Goal: Task Accomplishment & Management: Complete application form

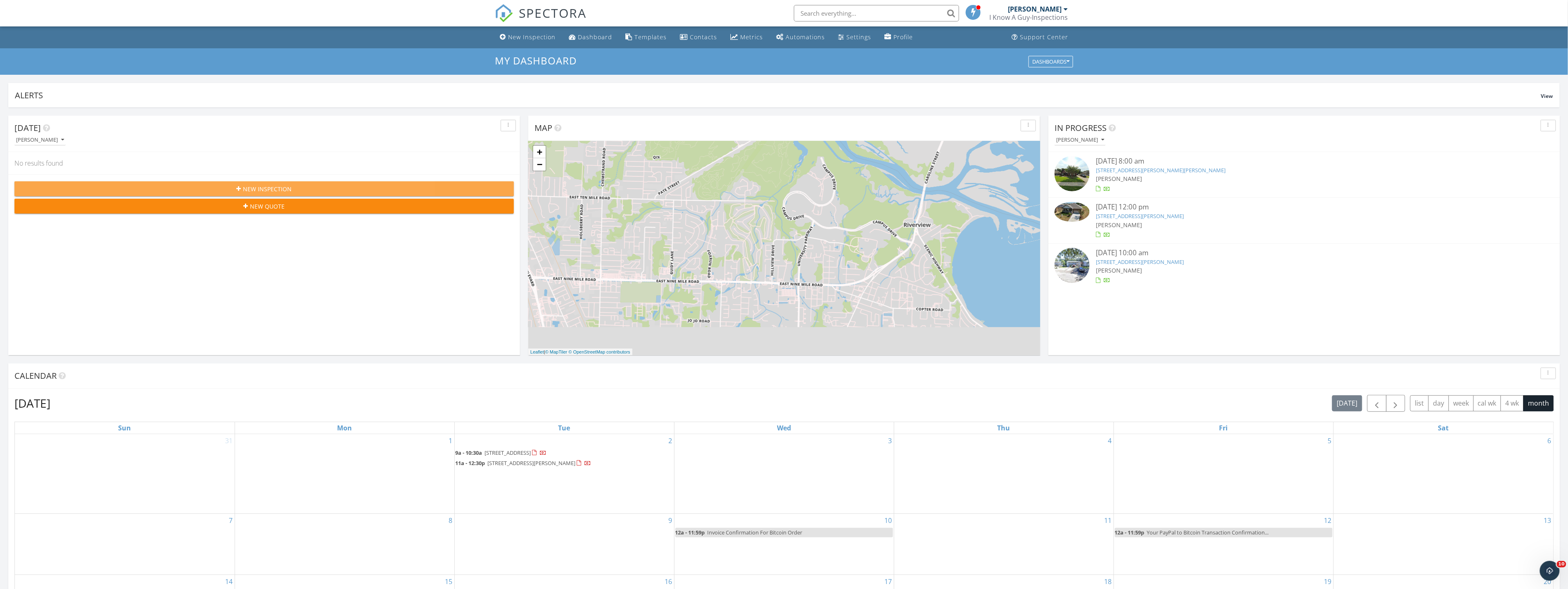
click at [407, 184] on div "New Inspection" at bounding box center [264, 189] width 486 height 9
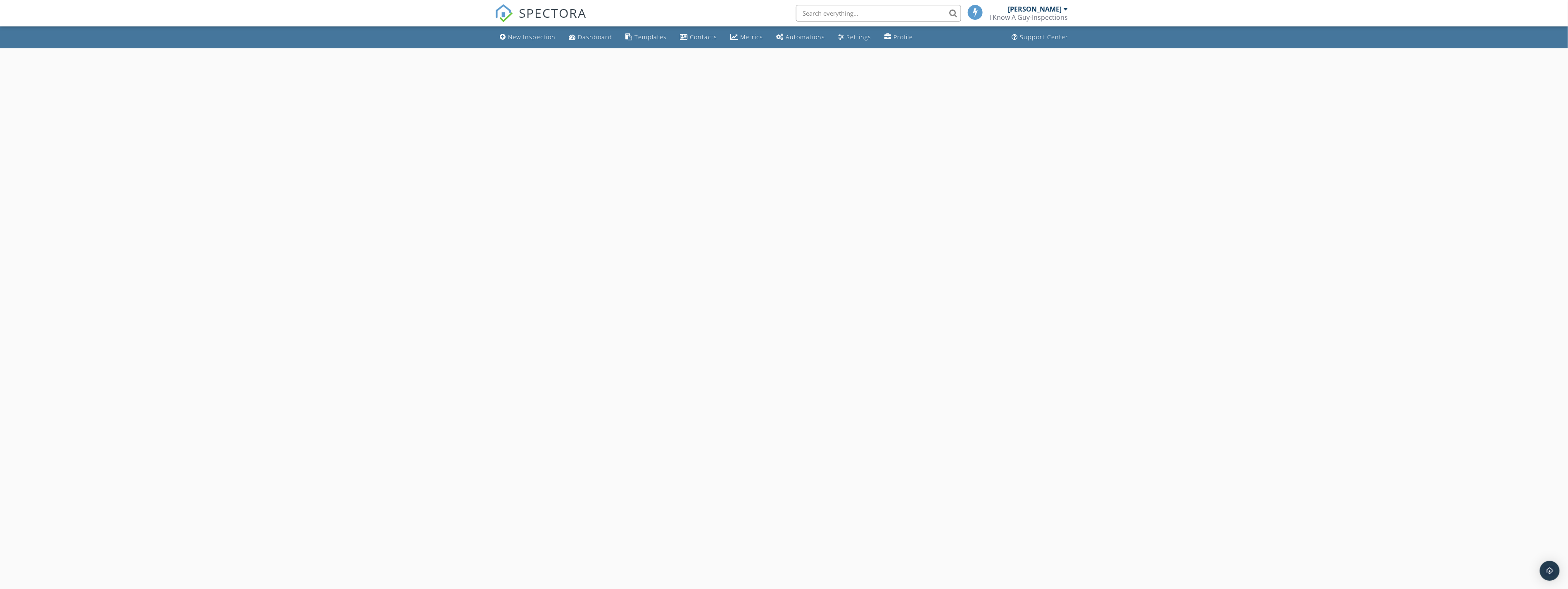
select select "8"
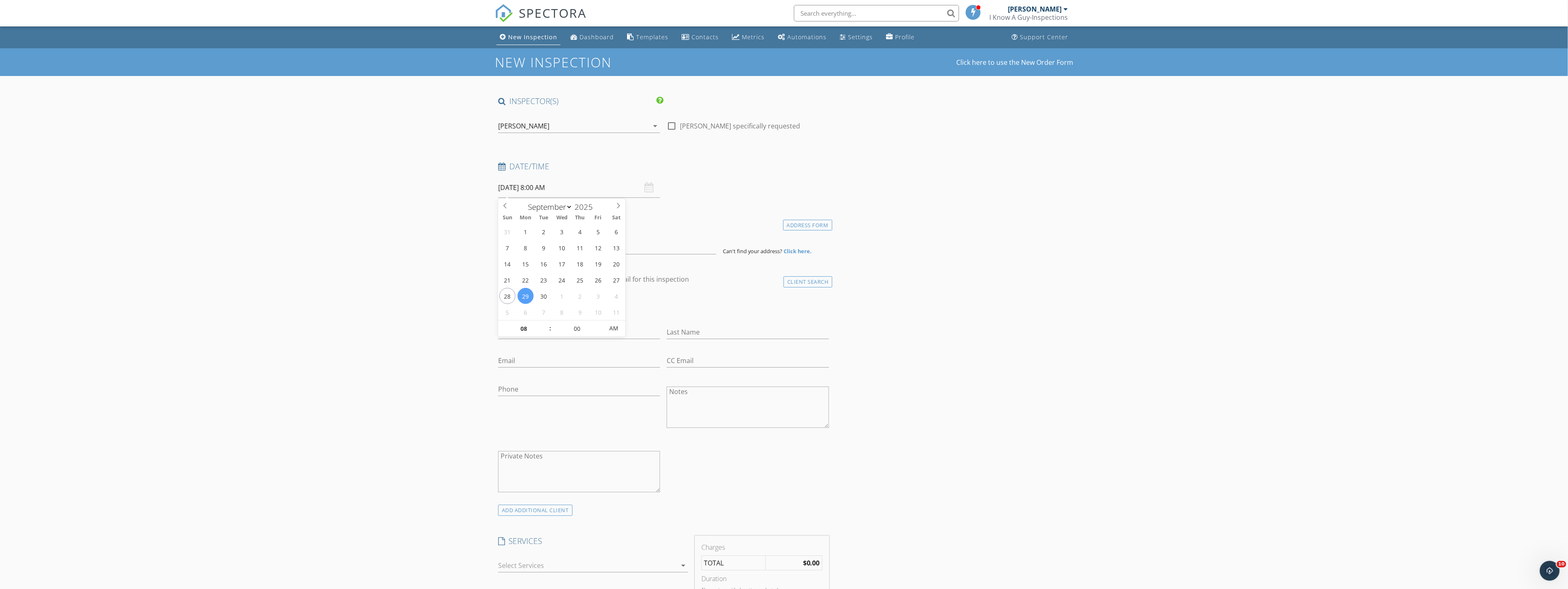
click at [579, 187] on input "[DATE] 8:00 AM" at bounding box center [579, 187] width 162 height 20
type input "09"
type input "[DATE] 9:00 AM"
click at [545, 322] on span at bounding box center [546, 325] width 6 height 9
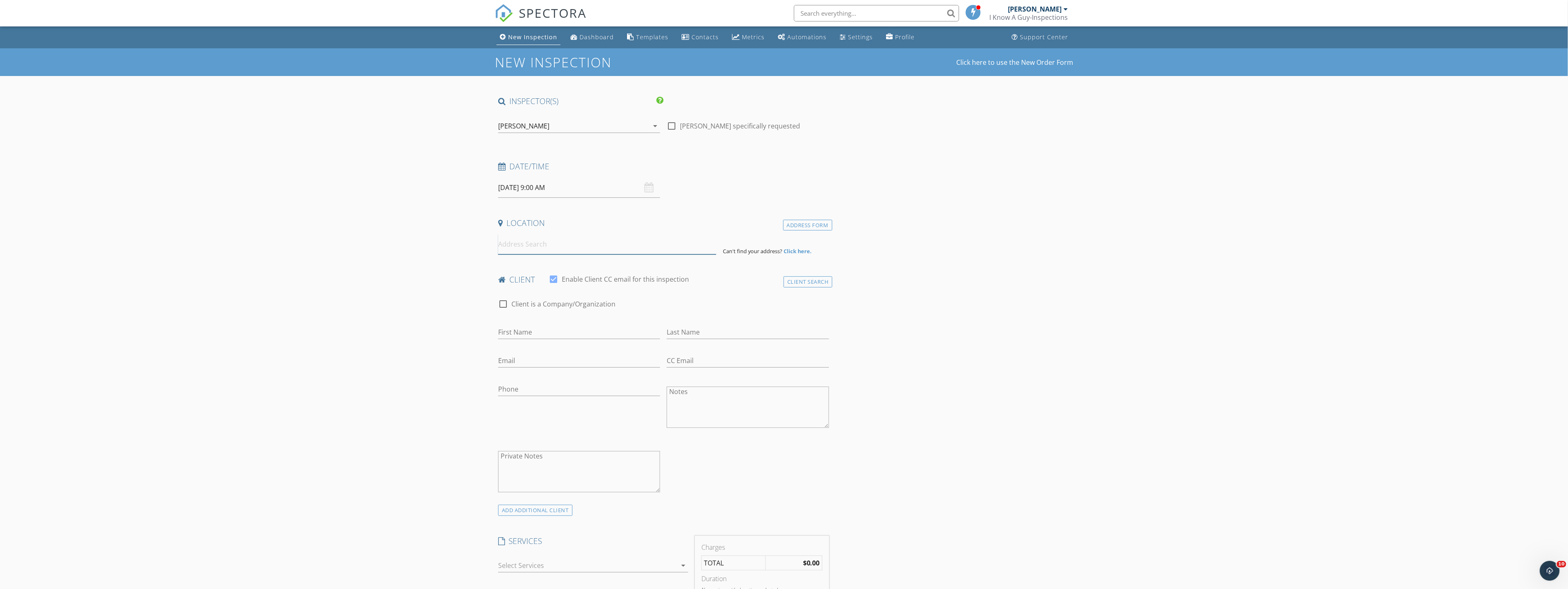
click at [563, 253] on input at bounding box center [607, 244] width 218 height 20
type input "[STREET_ADDRESS]"
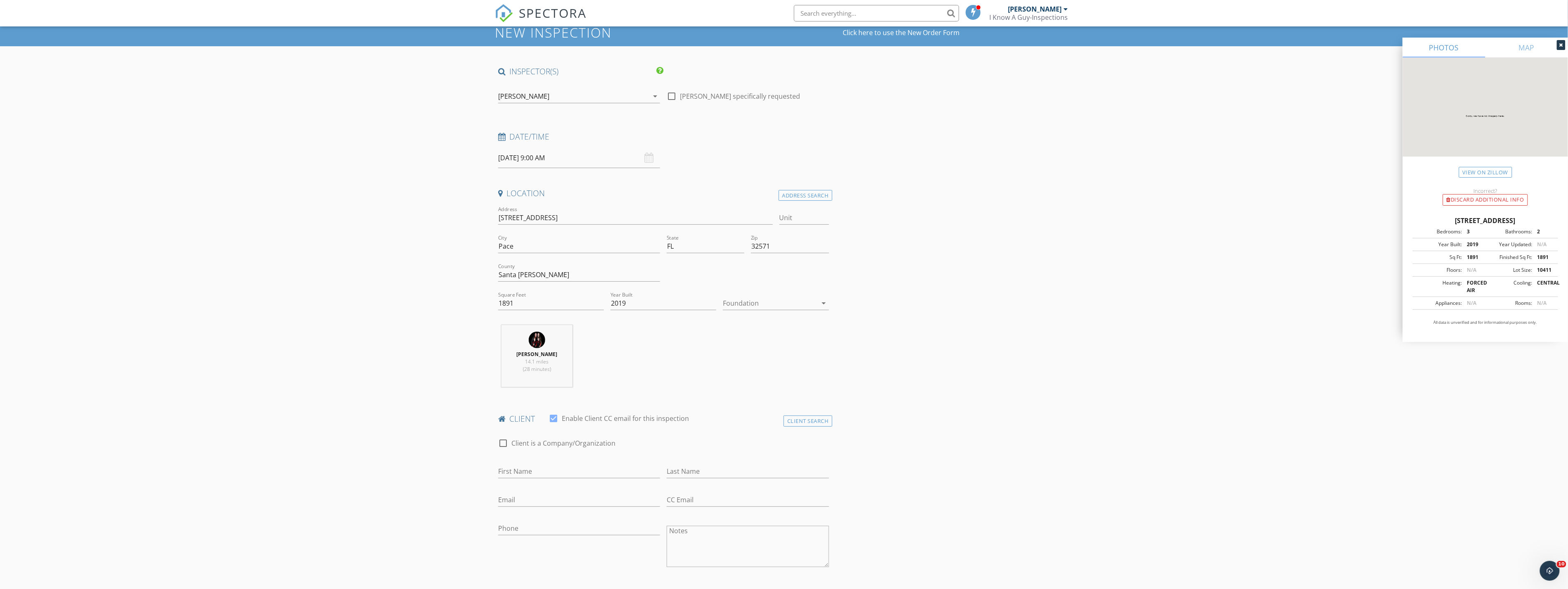
scroll to position [46, 0]
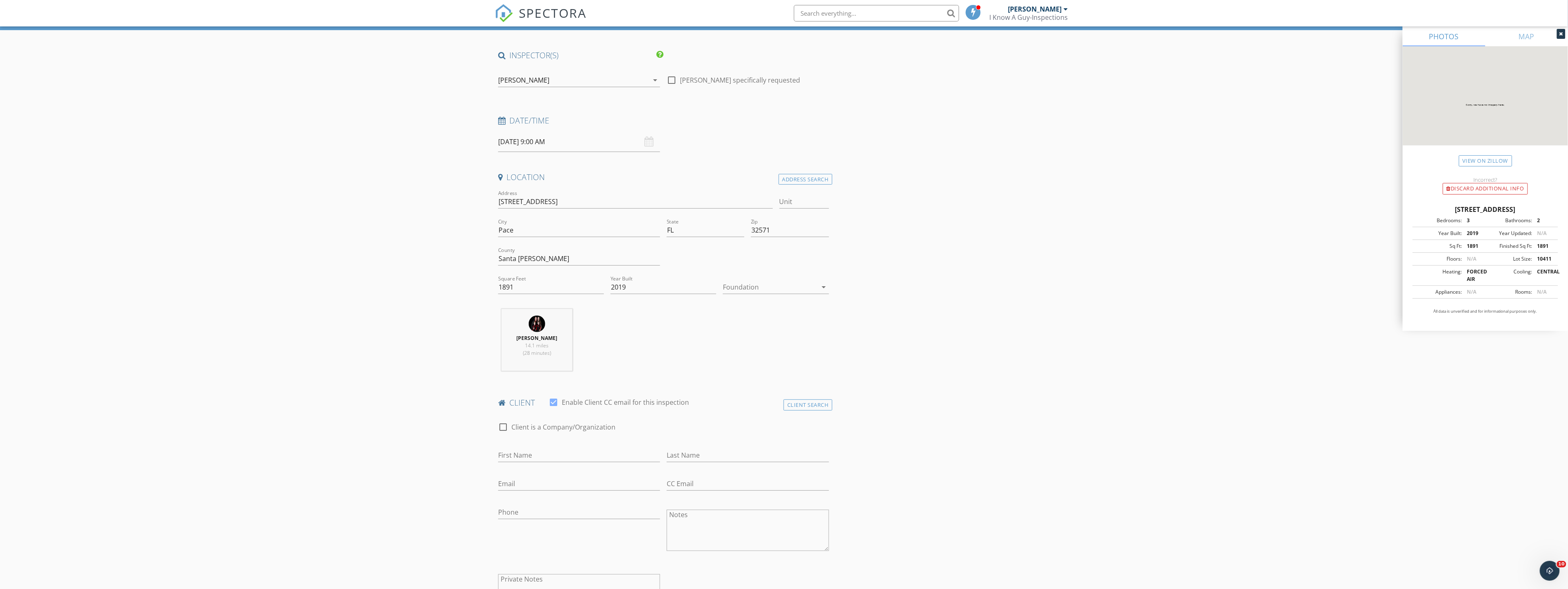
click at [751, 284] on div at bounding box center [770, 287] width 94 height 13
click at [771, 327] on div "Slab" at bounding box center [776, 330] width 93 height 10
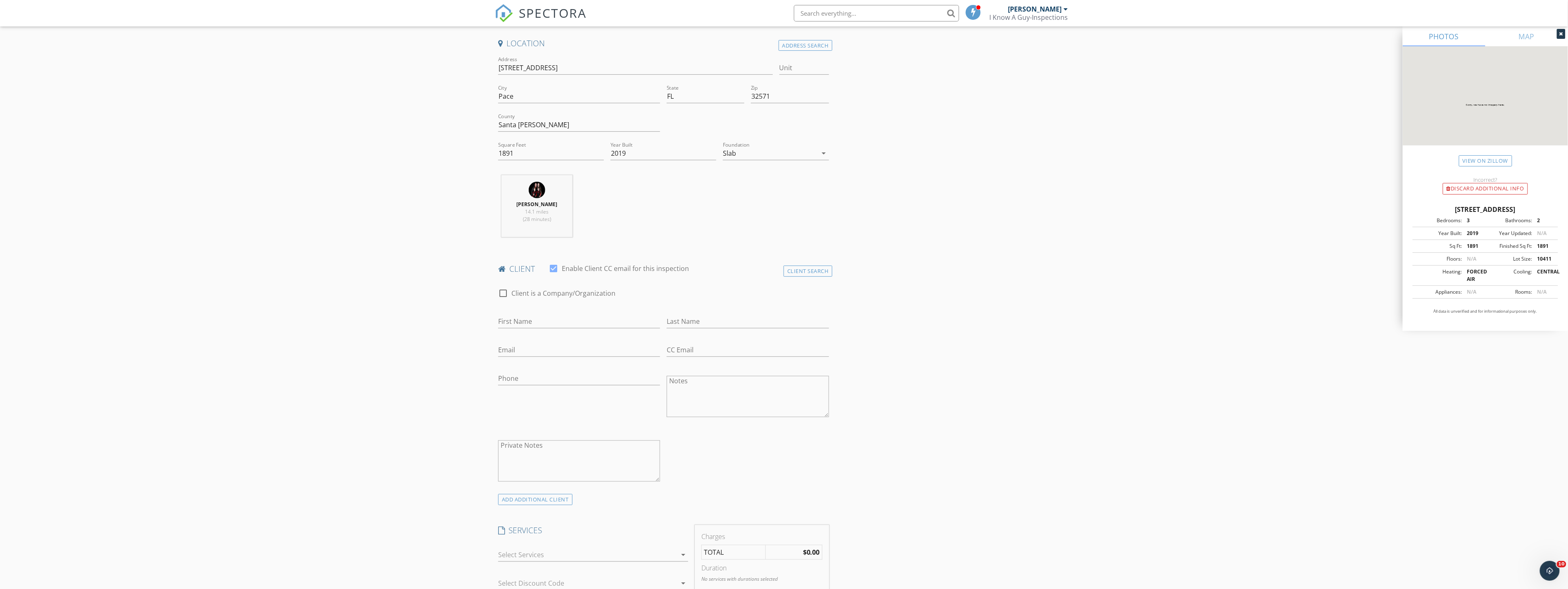
scroll to position [183, 0]
click at [538, 319] on input "First Name" at bounding box center [579, 318] width 162 height 13
type input "[PERSON_NAME]"
type input "[PERSON_NAME][EMAIL_ADDRESS][DOMAIN_NAME]"
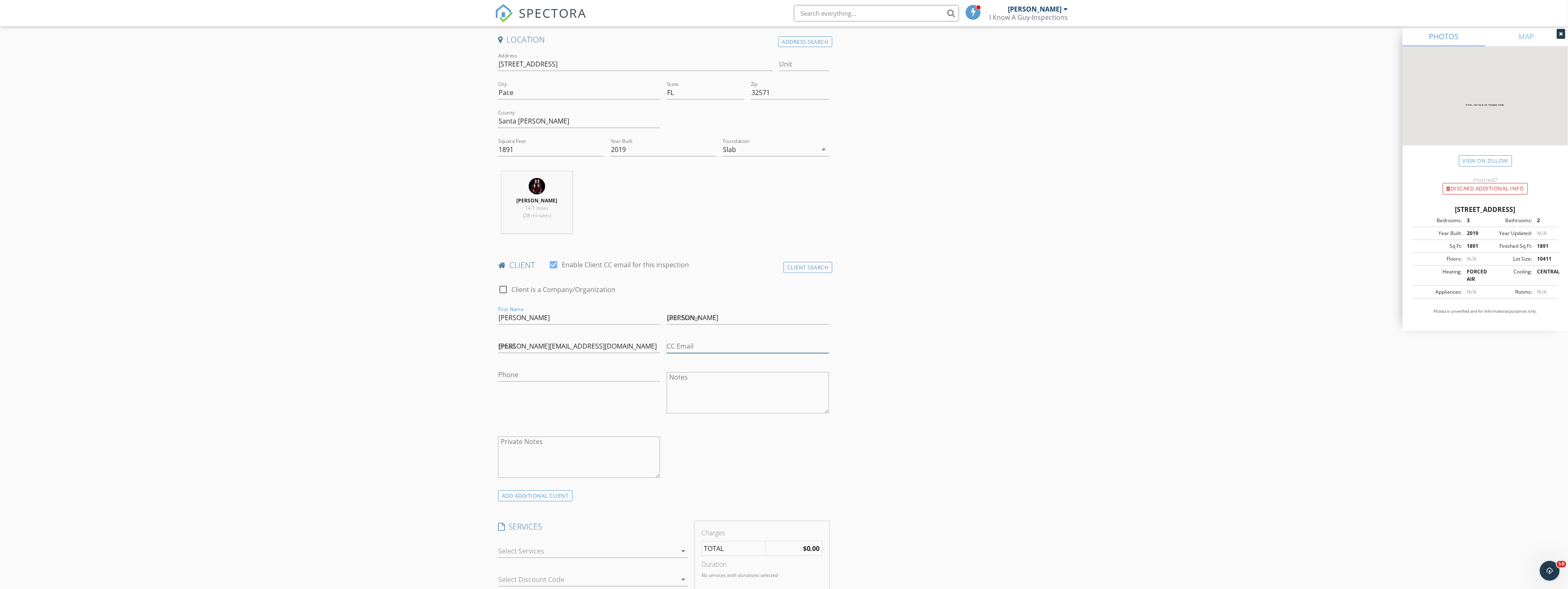
type input "[PERSON_NAME][EMAIL_ADDRESS][DOMAIN_NAME]"
type input "[PHONE_NUMBER]"
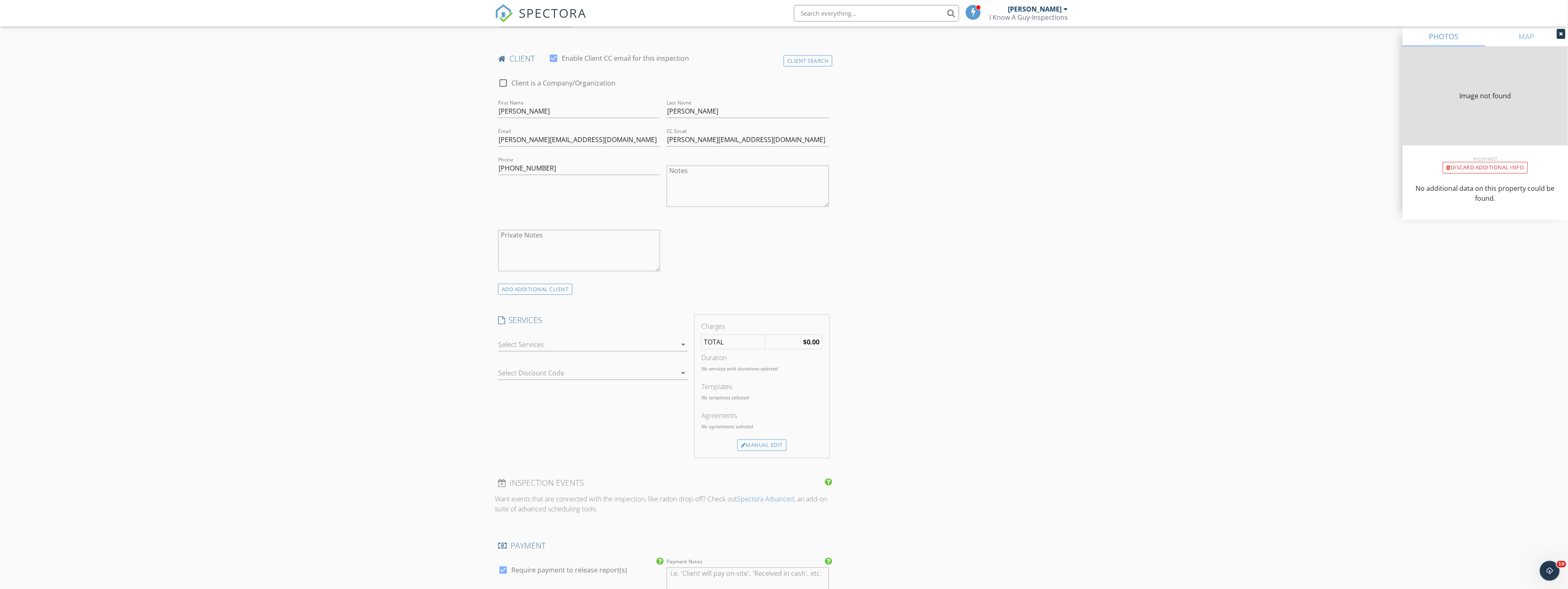
scroll to position [390, 0]
type input "1891"
type input "2019"
click at [625, 344] on div at bounding box center [587, 344] width 178 height 13
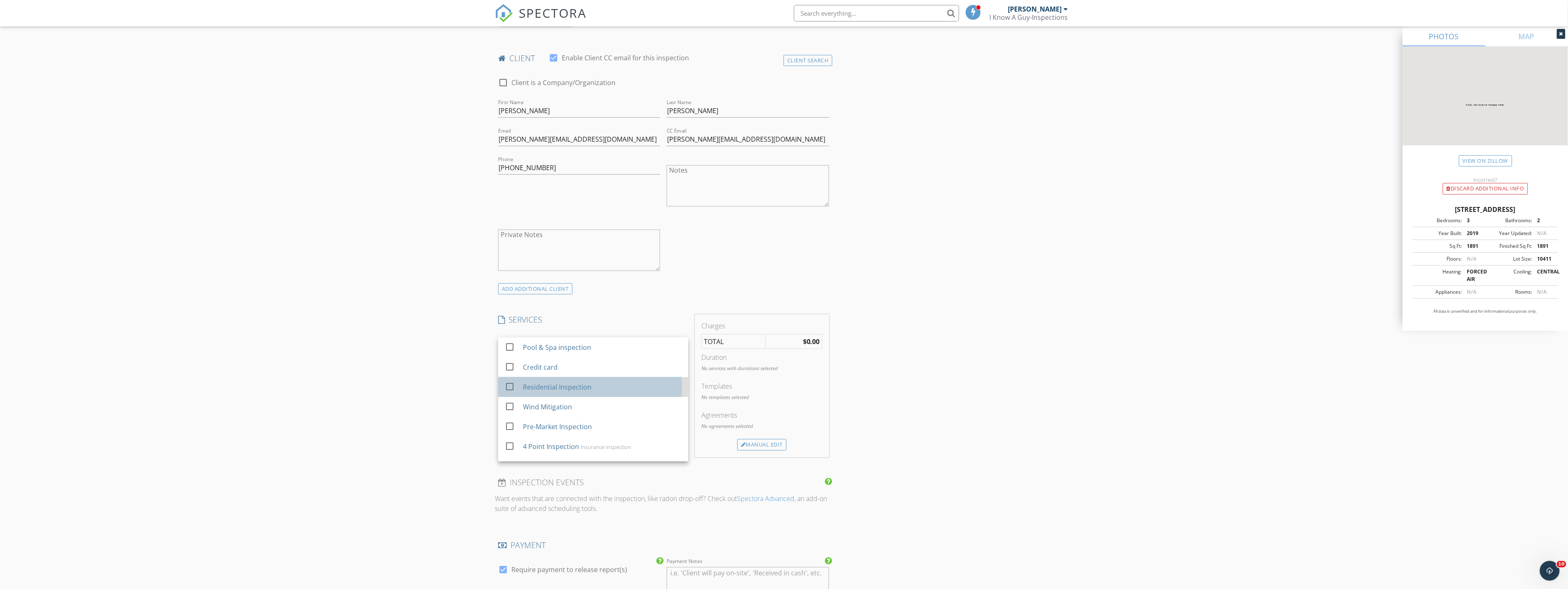
click at [593, 384] on div "Residential Inspection" at bounding box center [602, 386] width 159 height 16
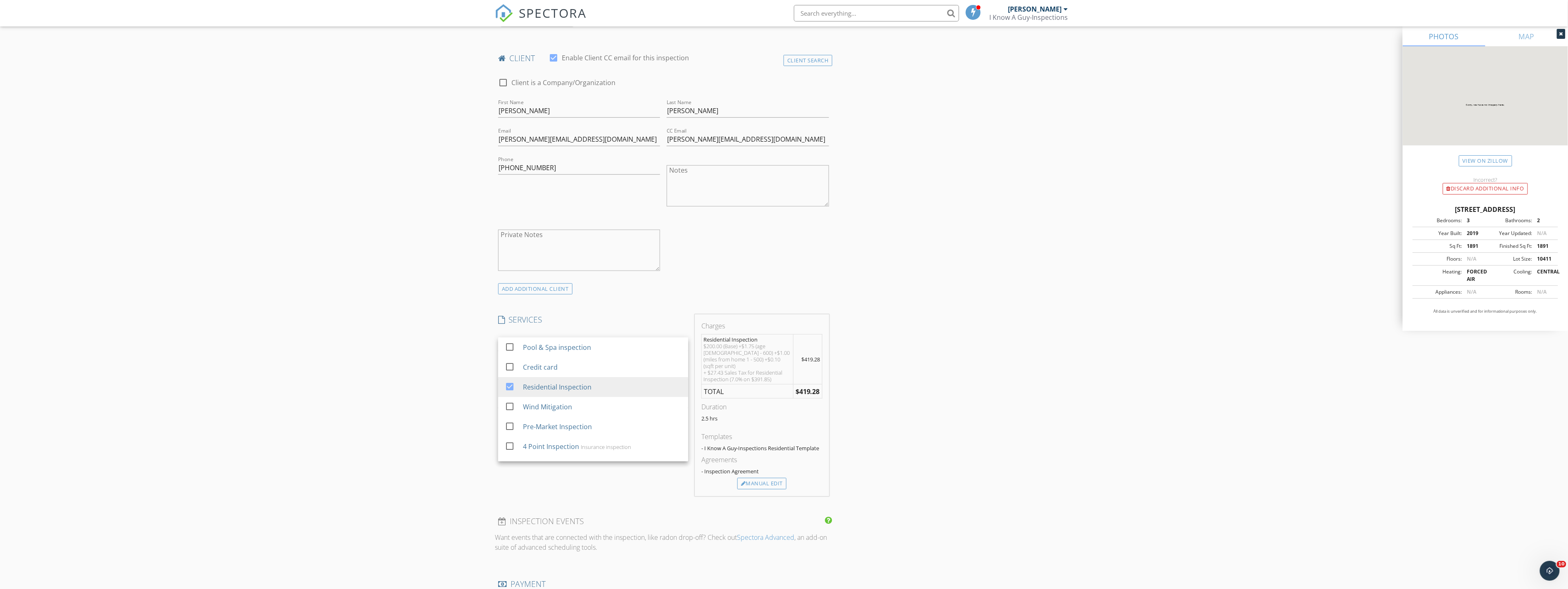
click at [408, 373] on div "New Inspection Click here to use the New Order Form INSPECTOR(S) check_box [PER…" at bounding box center [784, 448] width 1568 height 1581
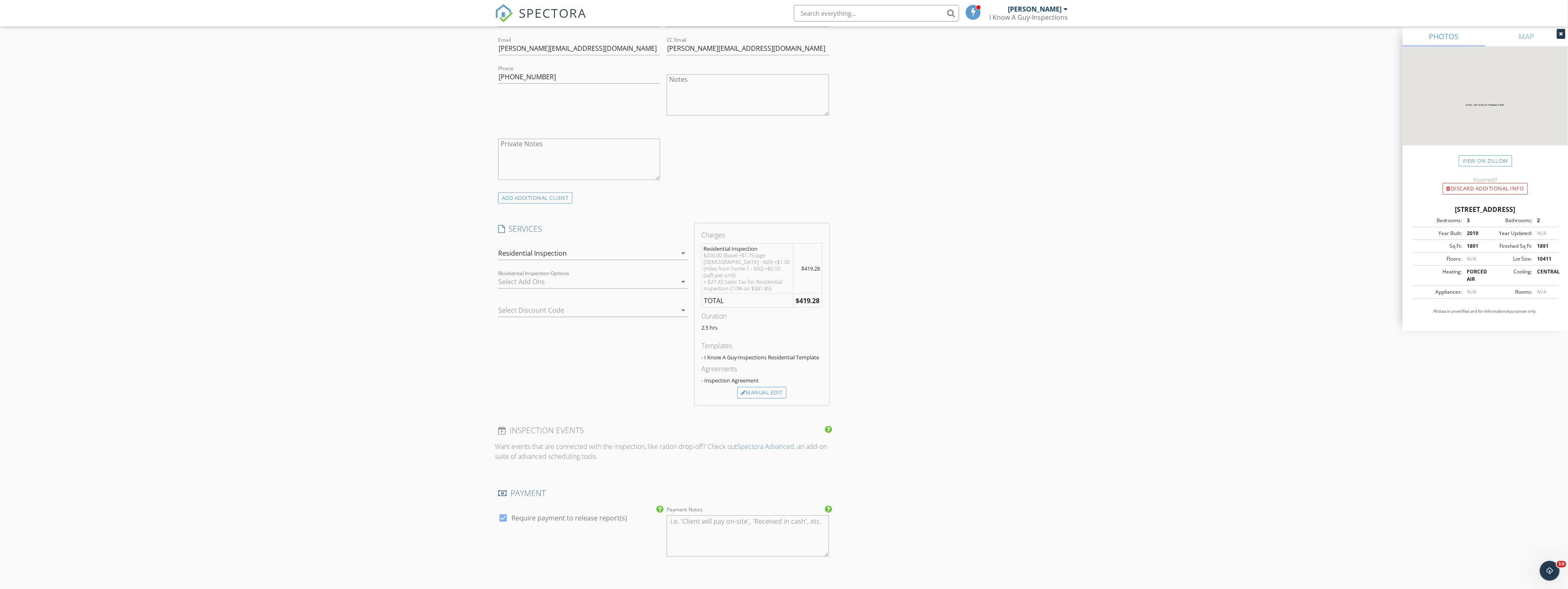
scroll to position [482, 0]
click at [561, 283] on div at bounding box center [587, 281] width 178 height 13
click at [578, 289] on div "Wind Mitigation Wind mitigation report" at bounding box center [602, 284] width 159 height 16
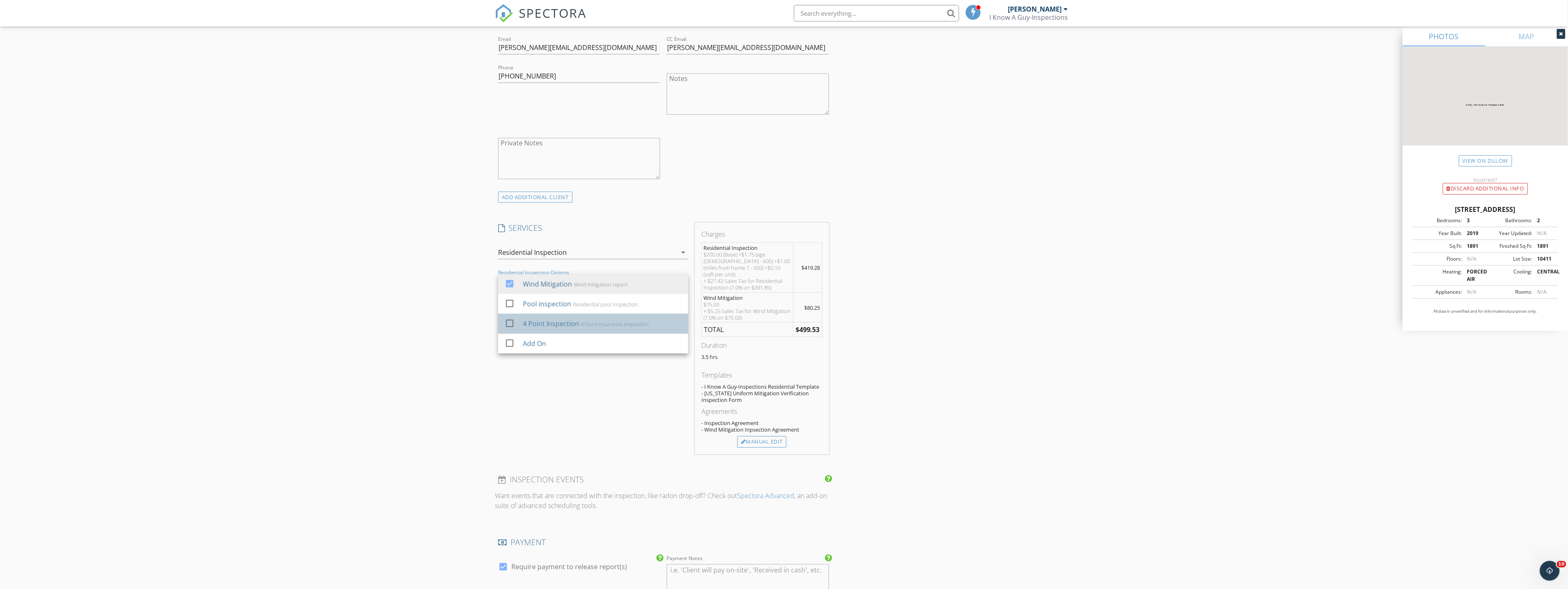
click at [580, 318] on div "4 Point Inspection 4 Point Insurance Inspection" at bounding box center [602, 323] width 159 height 16
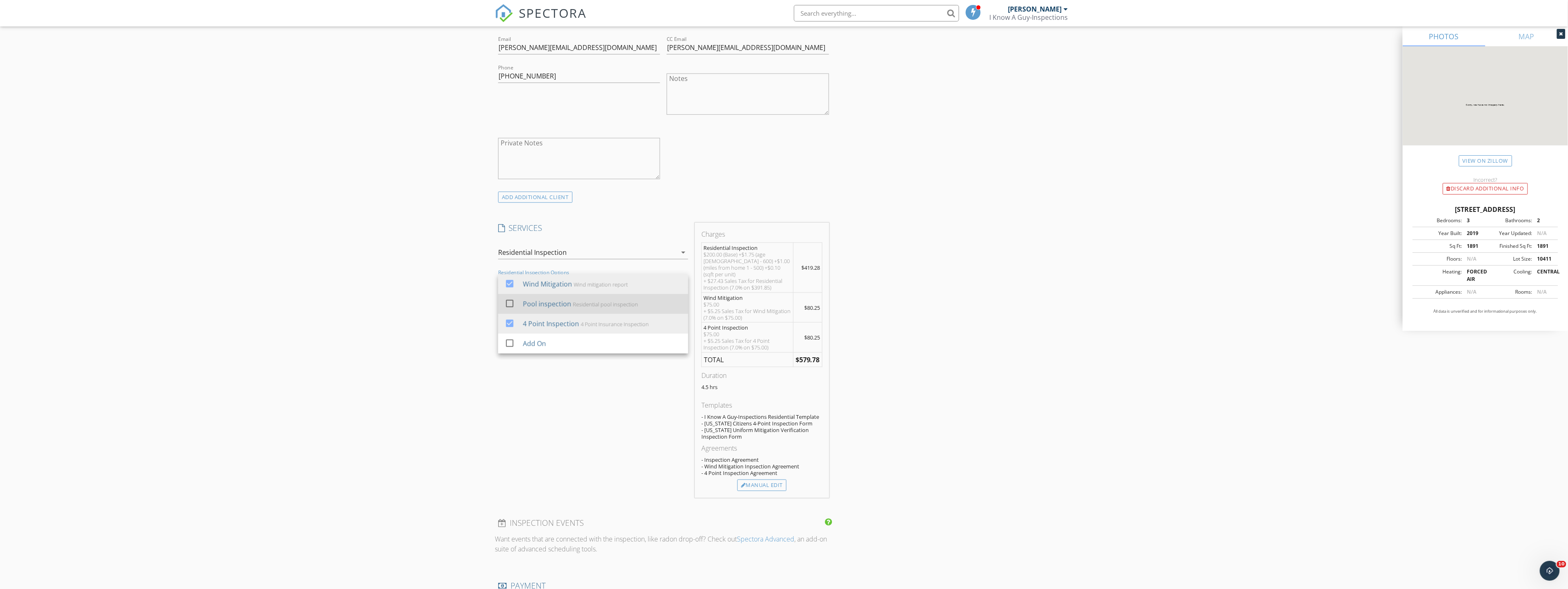
click at [574, 307] on div "Residential pool inspection" at bounding box center [605, 304] width 65 height 7
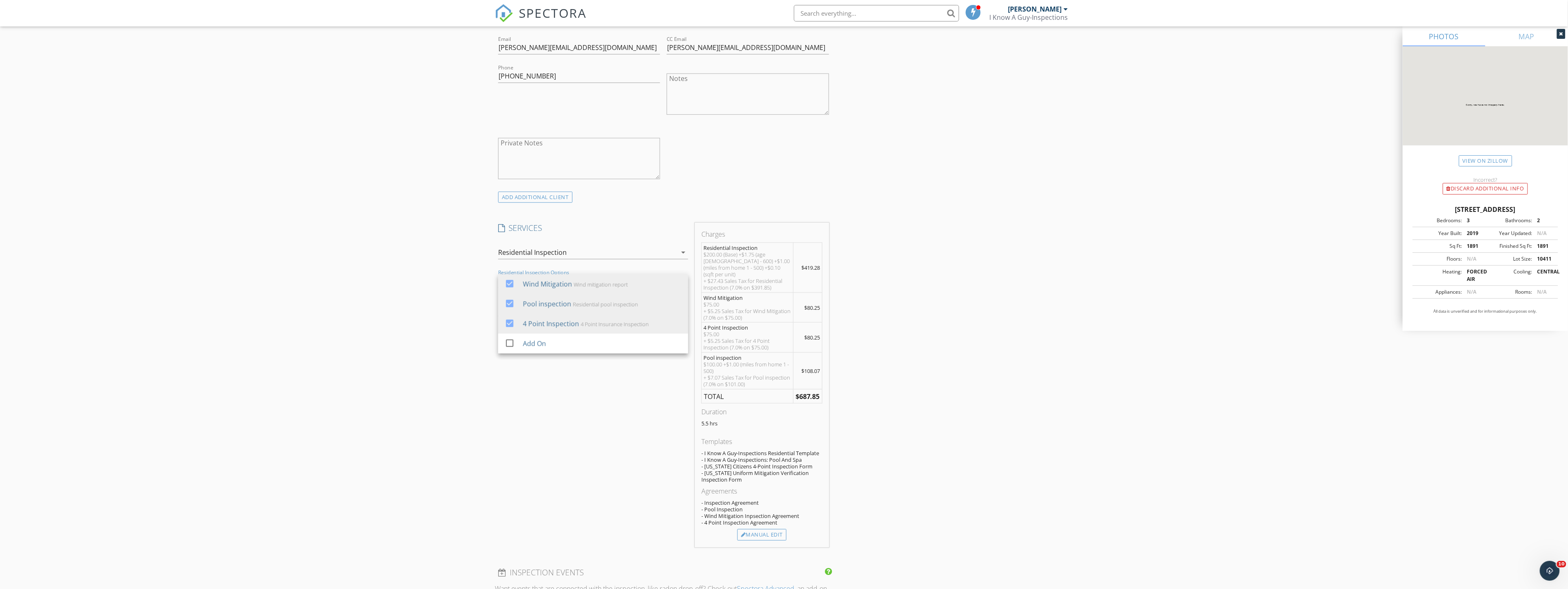
click at [945, 319] on div "INSPECTOR(S) check_box [PERSON_NAME] PRIMARY [PERSON_NAME] arrow_drop_down chec…" at bounding box center [784, 442] width 578 height 1657
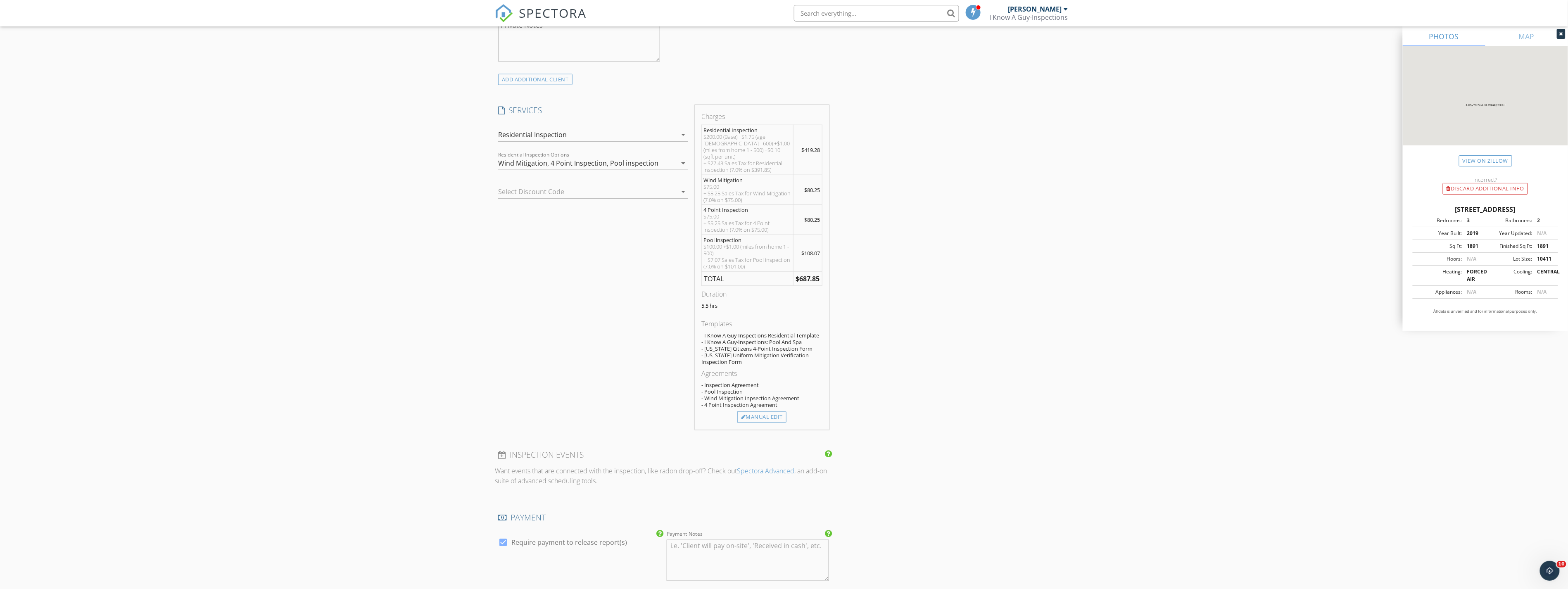
scroll to position [620, 0]
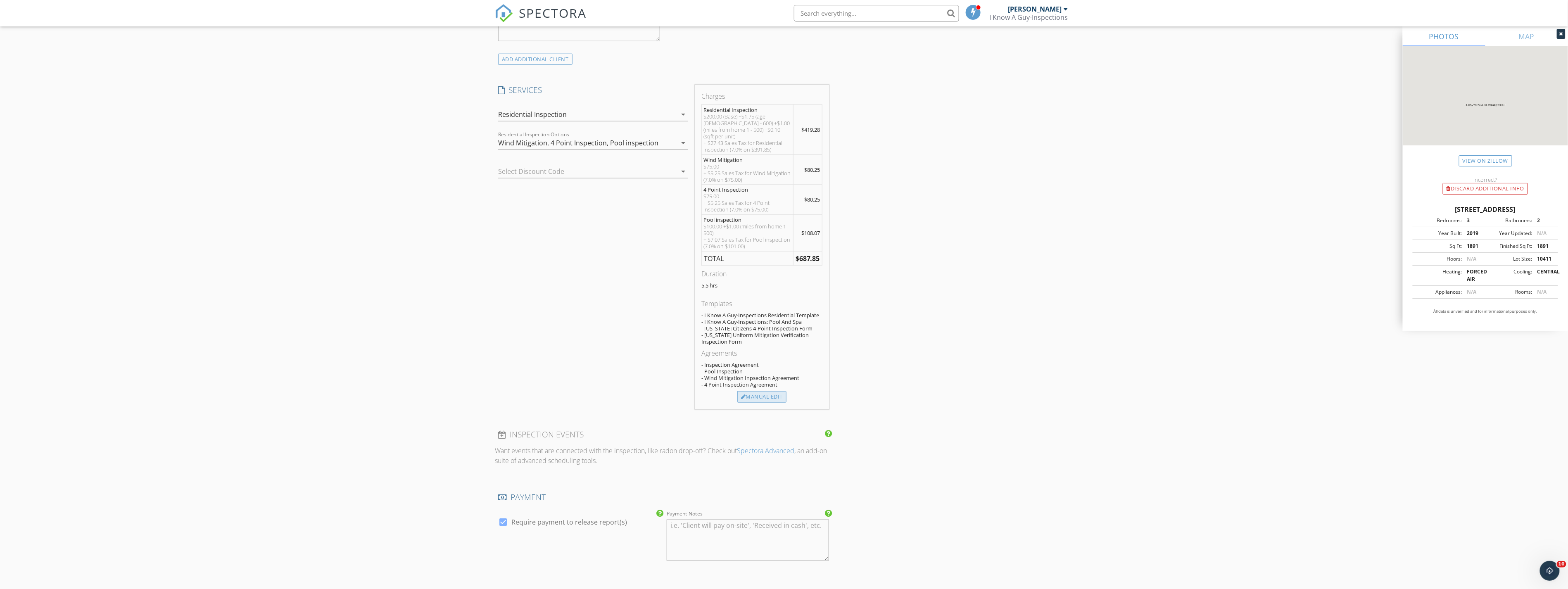
click at [766, 391] on div "Manual Edit" at bounding box center [761, 397] width 49 height 12
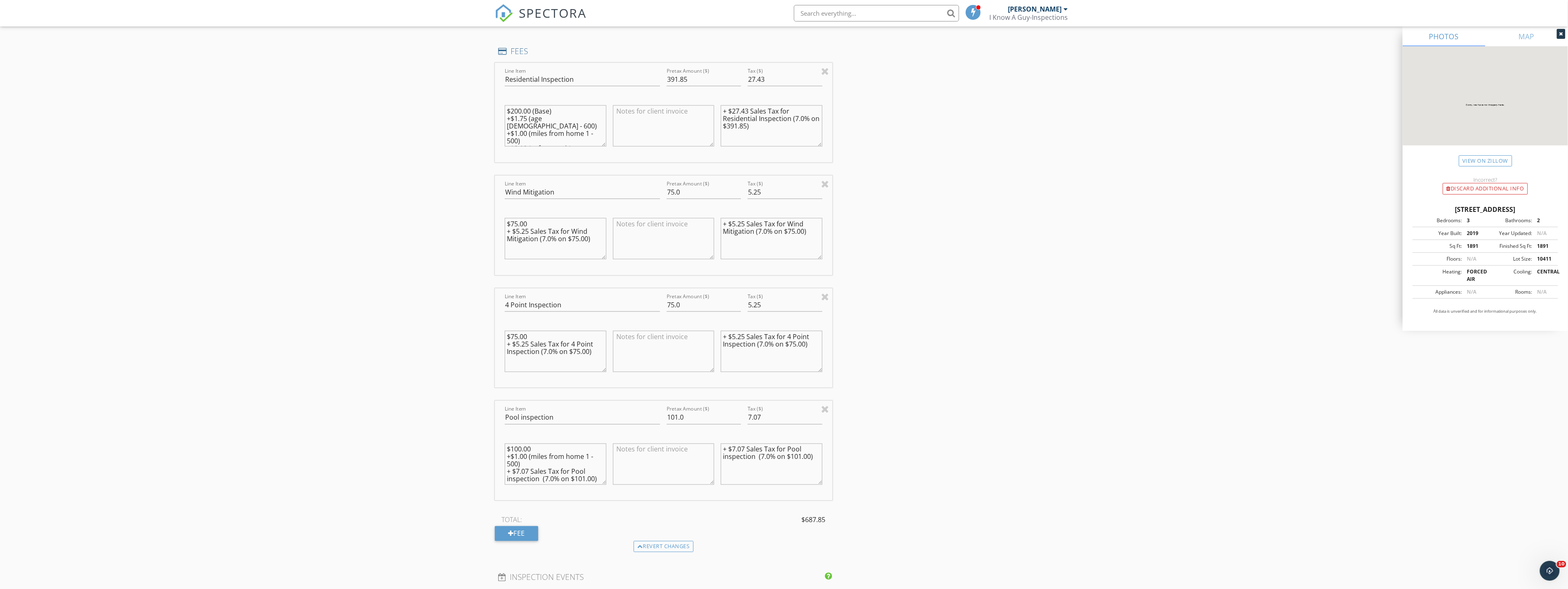
scroll to position [849, 0]
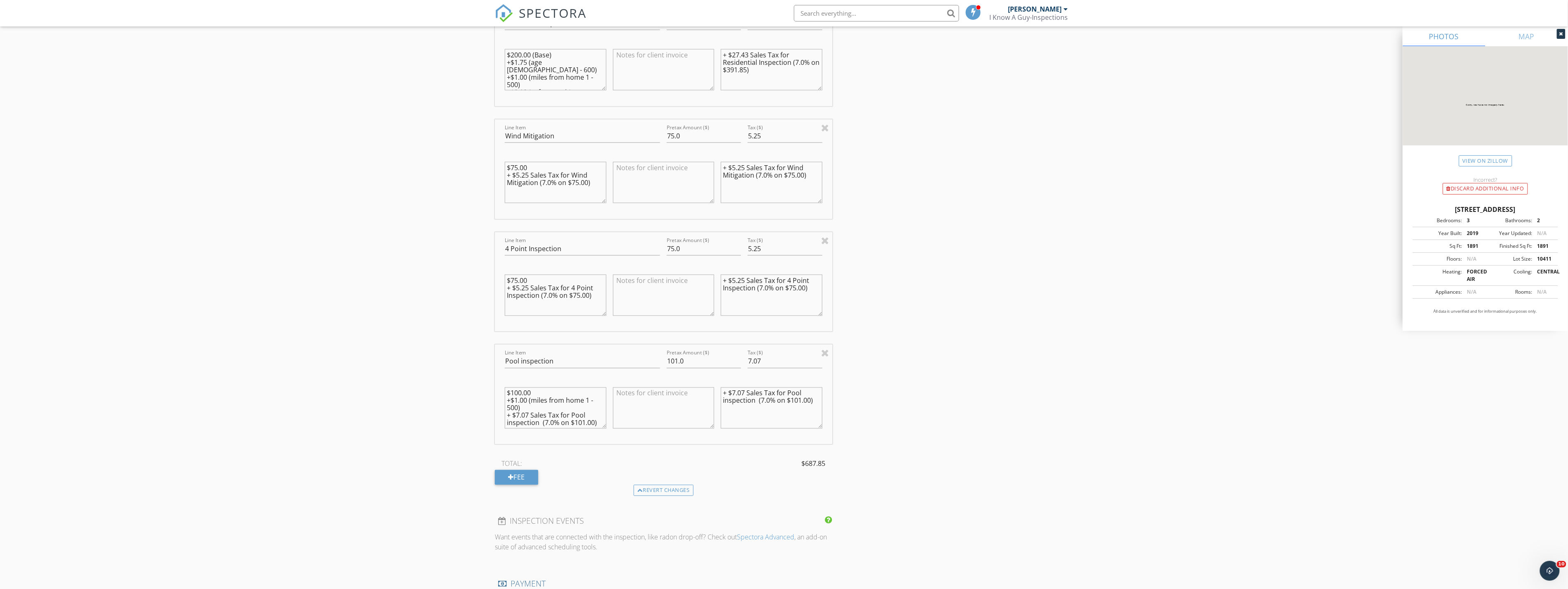
click at [978, 394] on div "INSPECTOR(S) check_box [PERSON_NAME] PRIMARY [PERSON_NAME] arrow_drop_down chec…" at bounding box center [784, 233] width 578 height 1973
click at [677, 360] on input "101.0" at bounding box center [704, 361] width 74 height 13
click at [674, 358] on input "101.0" at bounding box center [704, 361] width 74 height 13
type input "1.0"
click at [1033, 310] on div "INSPECTOR(S) check_box [PERSON_NAME] PRIMARY [PERSON_NAME] arrow_drop_down chec…" at bounding box center [784, 233] width 578 height 1973
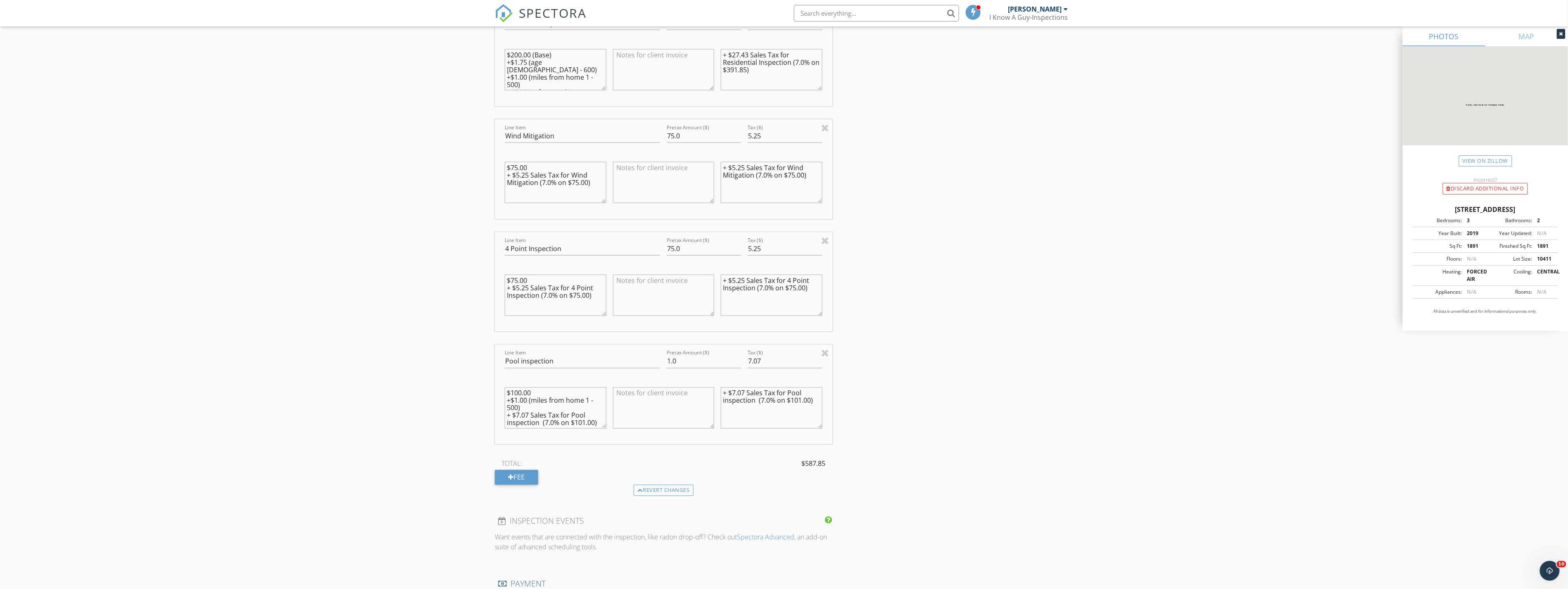
click at [653, 403] on textarea at bounding box center [663, 408] width 102 height 41
type textarea "Discounted! Thank you for trusting I Know A Guy-Inspections!"
click at [1118, 344] on div "New Inspection Click here to use the New Order Form INSPECTOR(S) check_box [PER…" at bounding box center [784, 219] width 1568 height 2040
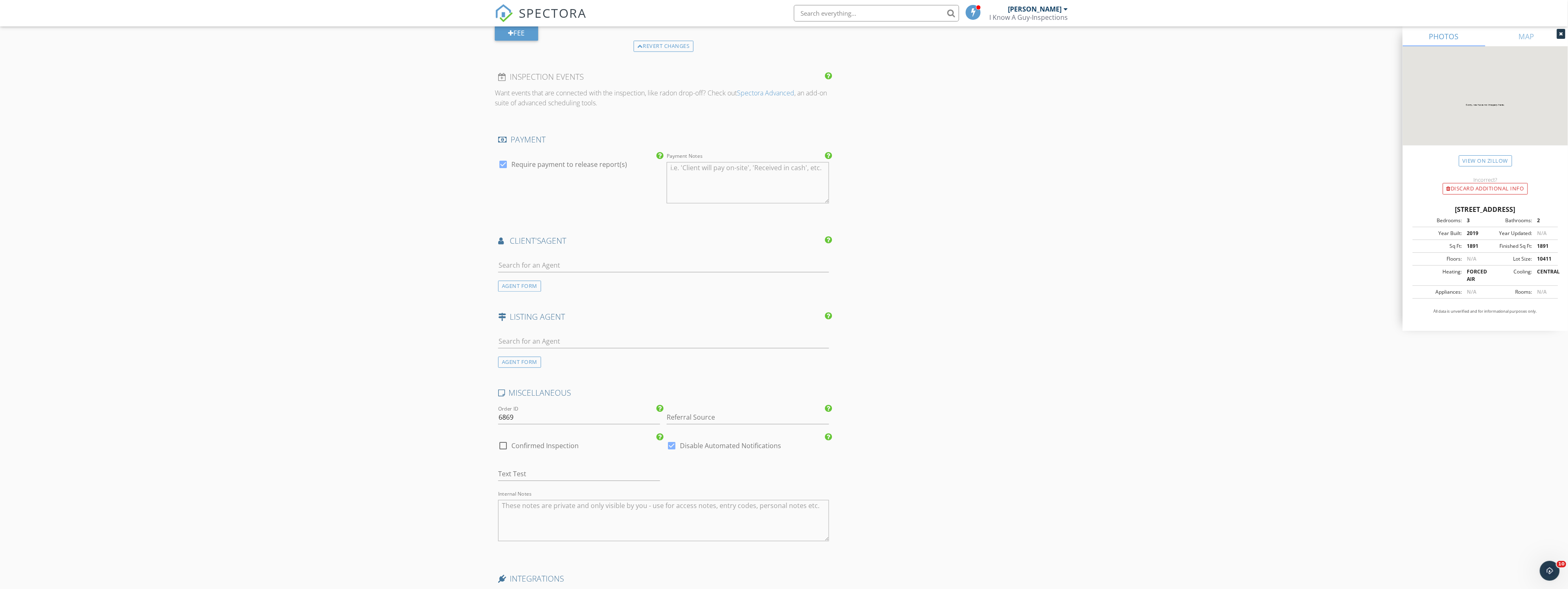
scroll to position [1308, 0]
drag, startPoint x: 571, startPoint y: 259, endPoint x: 573, endPoint y: 253, distance: 6.3
click at [573, 254] on div at bounding box center [663, 255] width 331 height 22
click at [573, 249] on input "text" at bounding box center [663, 251] width 331 height 13
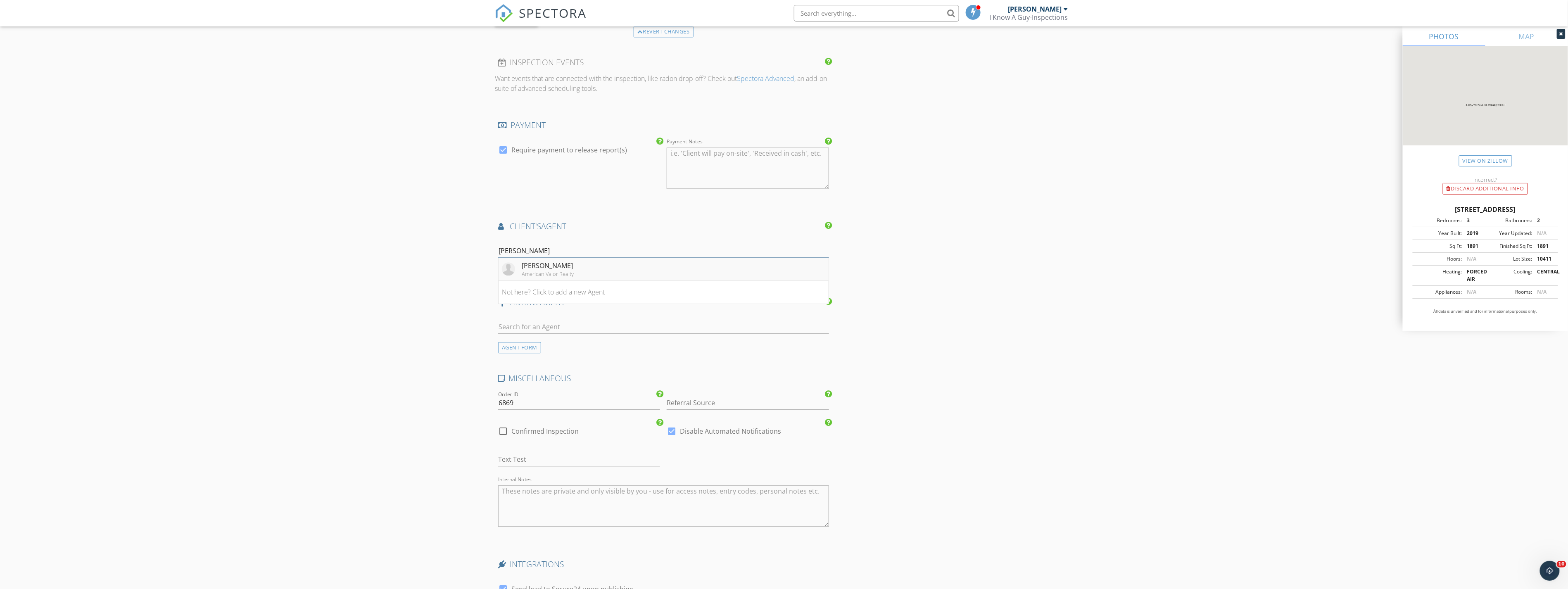
type input "[PERSON_NAME]"
click at [509, 271] on img at bounding box center [509, 269] width 13 height 13
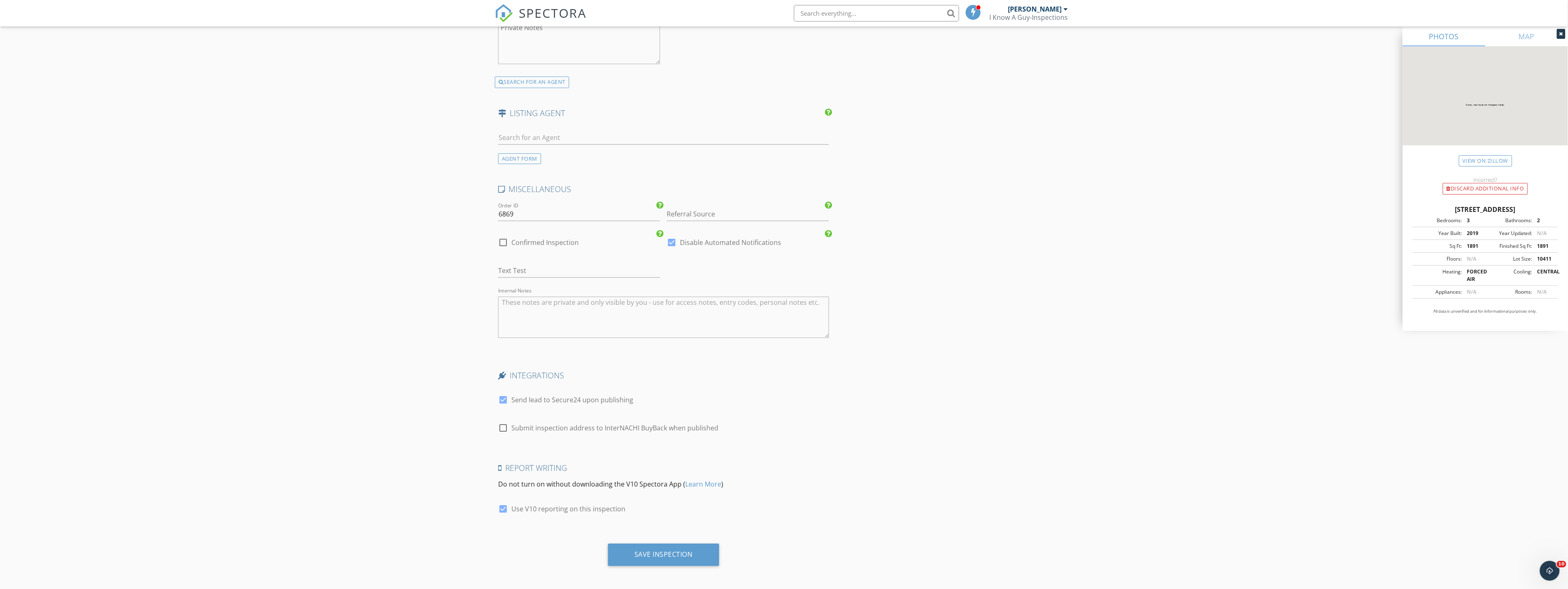
scroll to position [1687, 0]
click at [520, 241] on label "Confirmed Inspection" at bounding box center [545, 240] width 68 height 9
checkbox input "true"
click at [676, 241] on div at bounding box center [671, 239] width 14 height 14
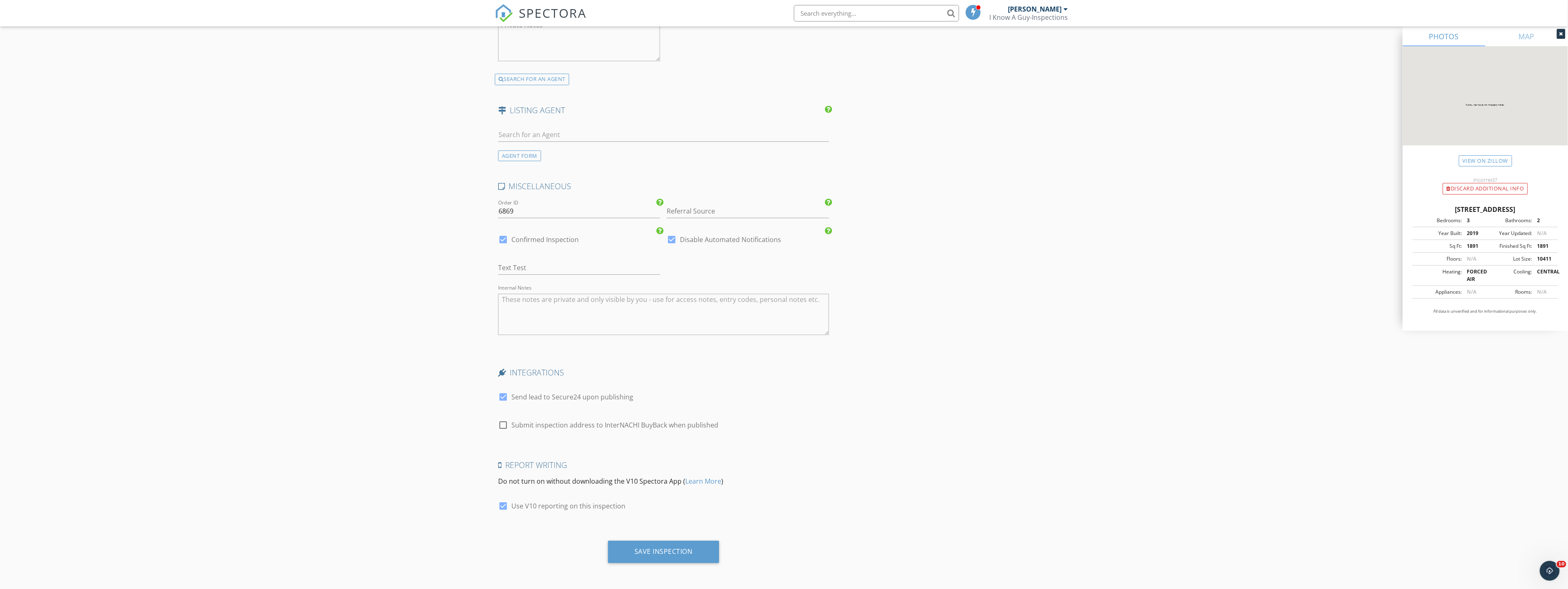
checkbox input "false"
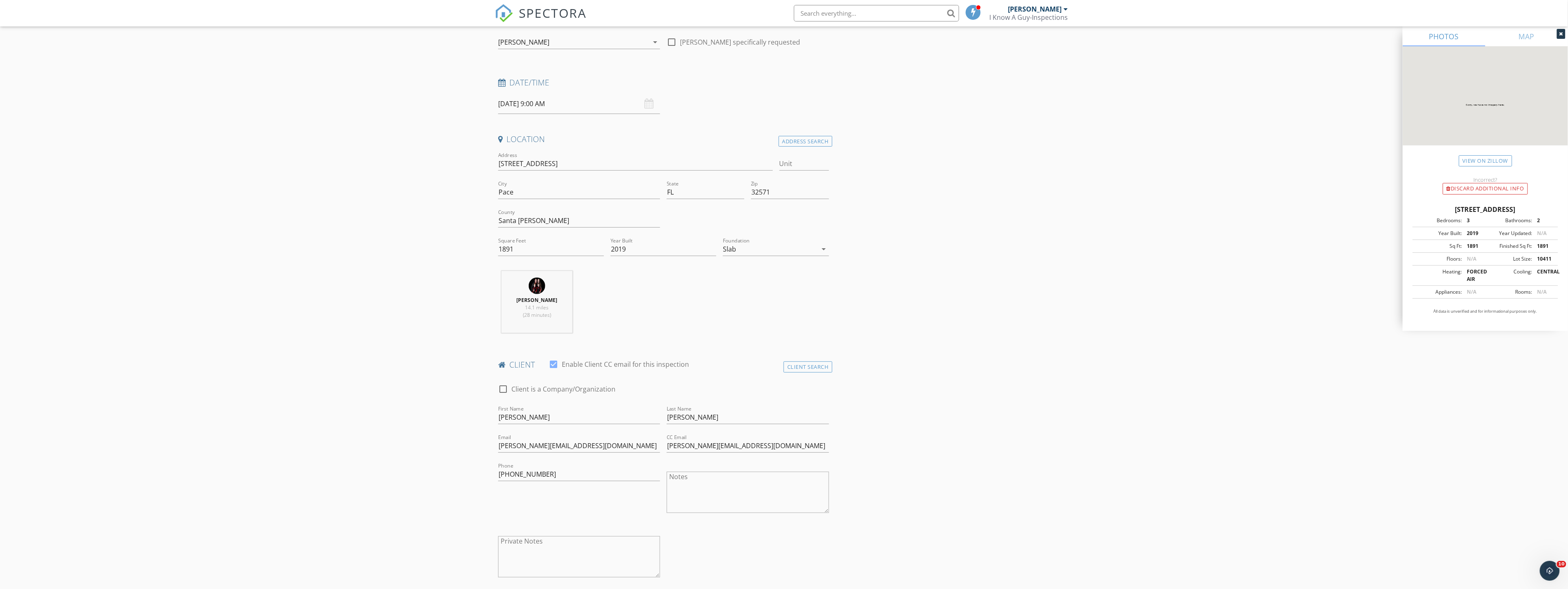
scroll to position [0, 0]
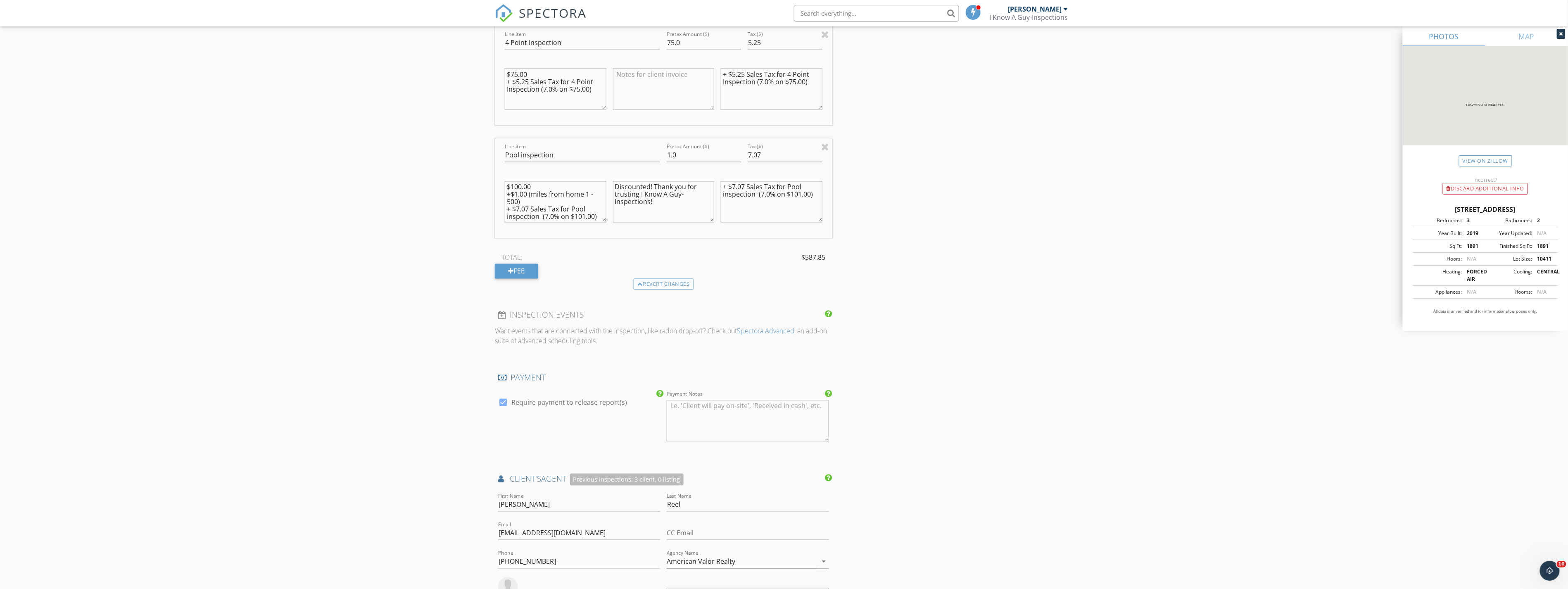
click at [981, 316] on div "INSPECTOR(S) check_box [PERSON_NAME] PRIMARY [PERSON_NAME] arrow_drop_down chec…" at bounding box center [784, 121] width 578 height 2161
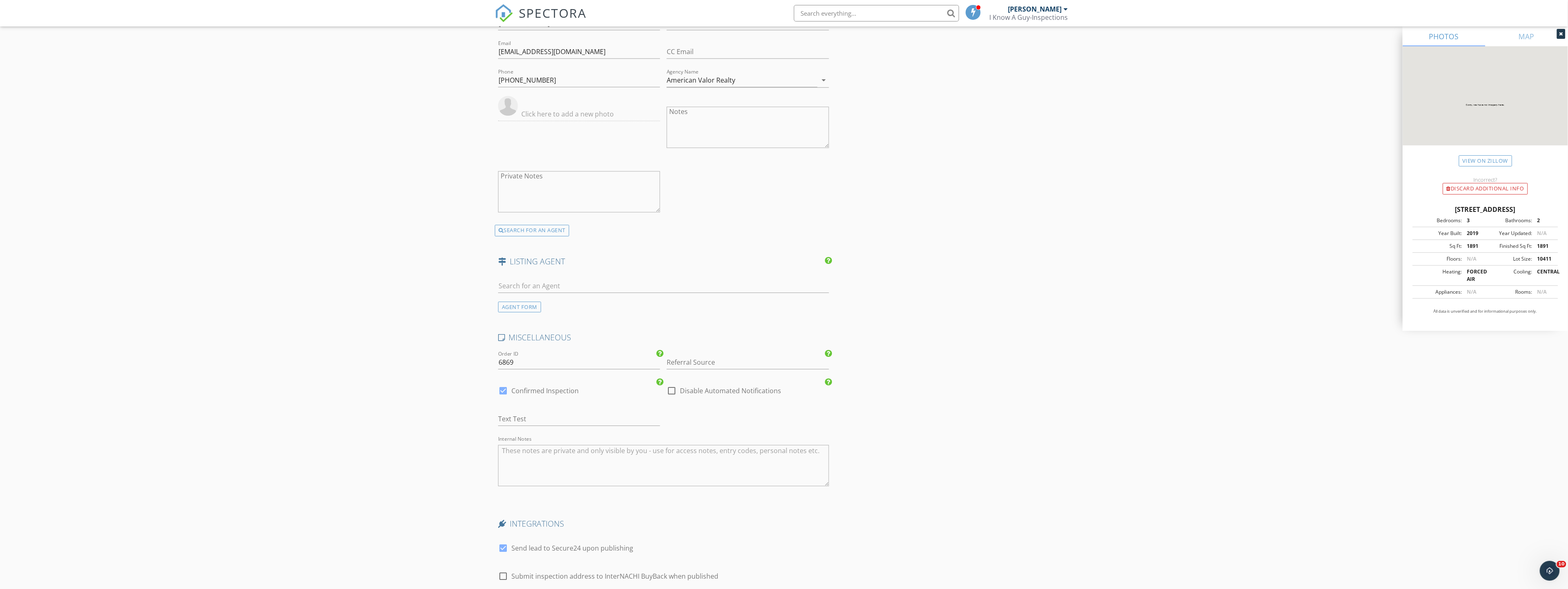
scroll to position [1687, 0]
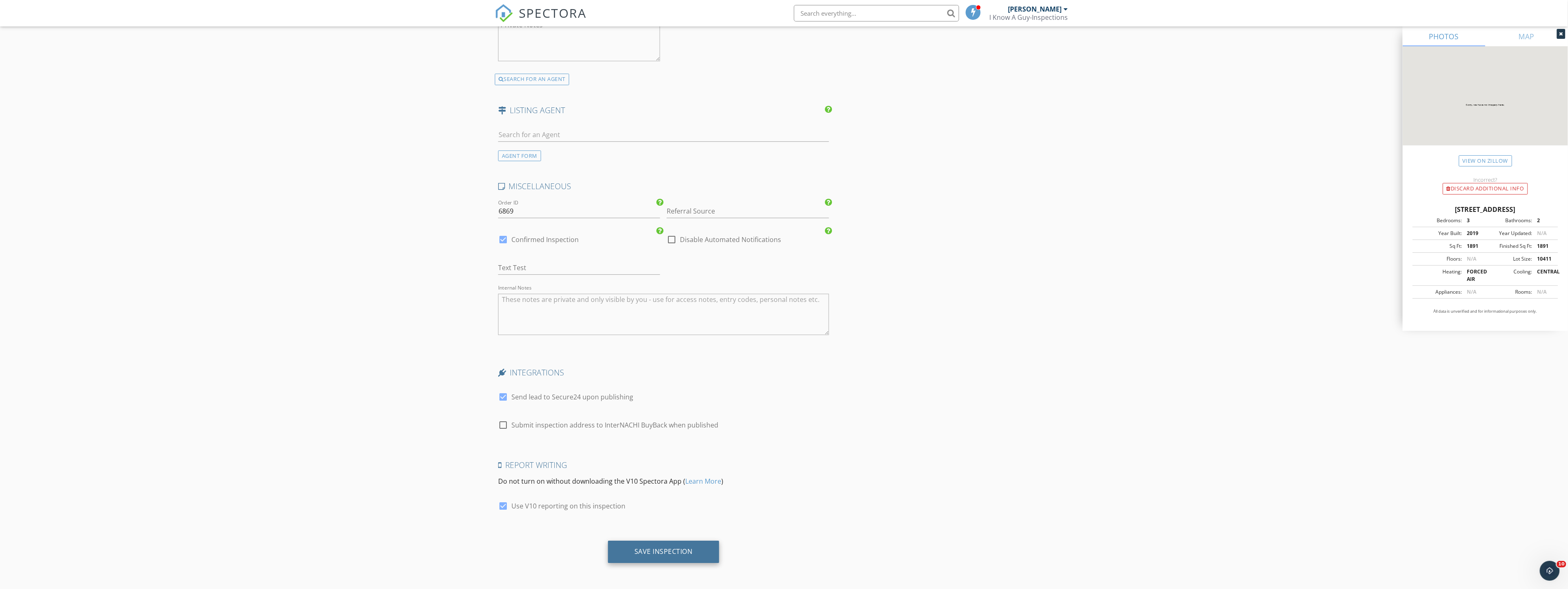
click at [692, 546] on div "Save Inspection" at bounding box center [663, 551] width 111 height 23
